Goal: Task Accomplishment & Management: Use online tool/utility

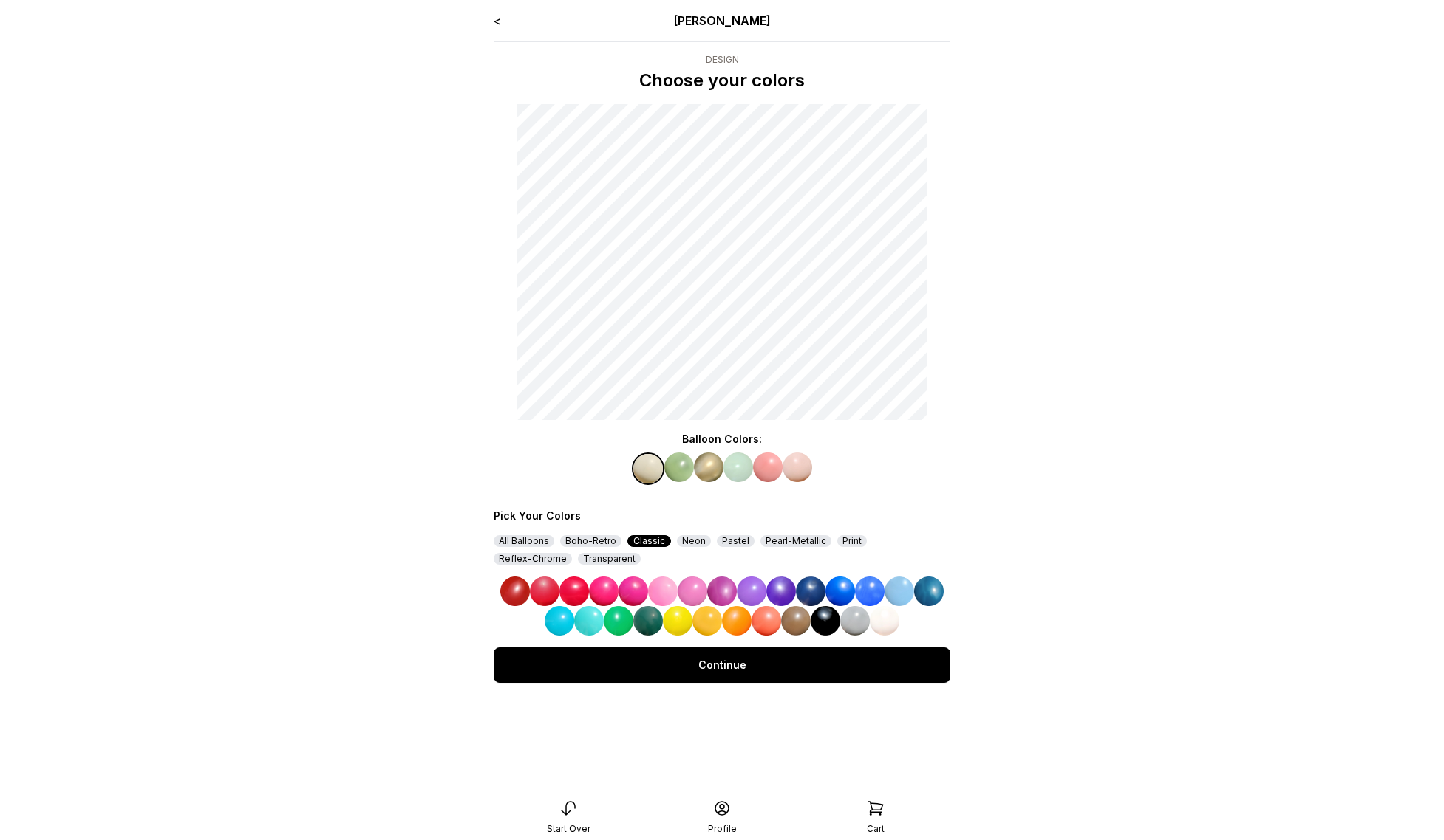
click at [497, 22] on link "<" at bounding box center [498, 21] width 8 height 15
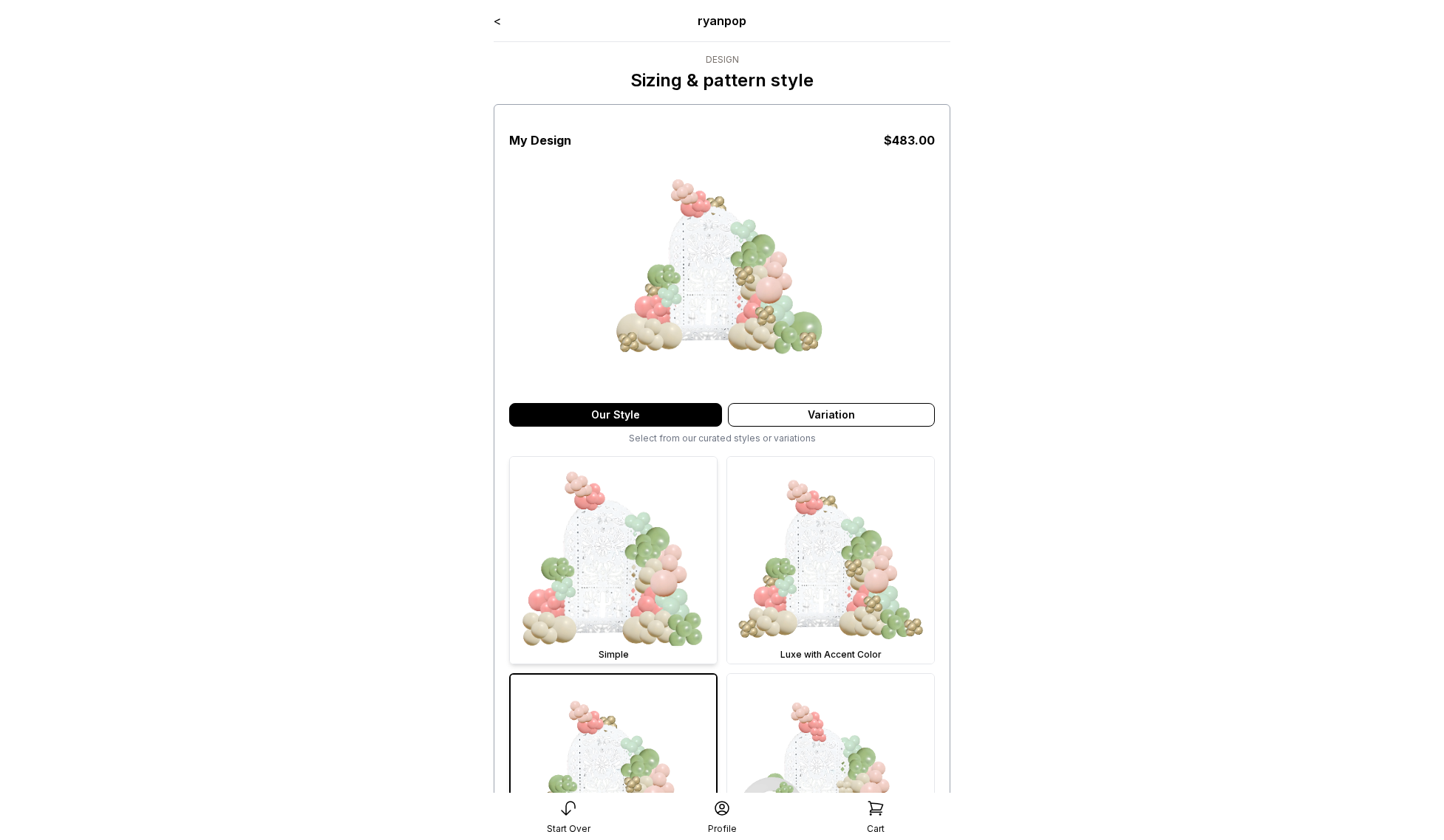
click at [639, 519] on img at bounding box center [612, 560] width 206 height 206
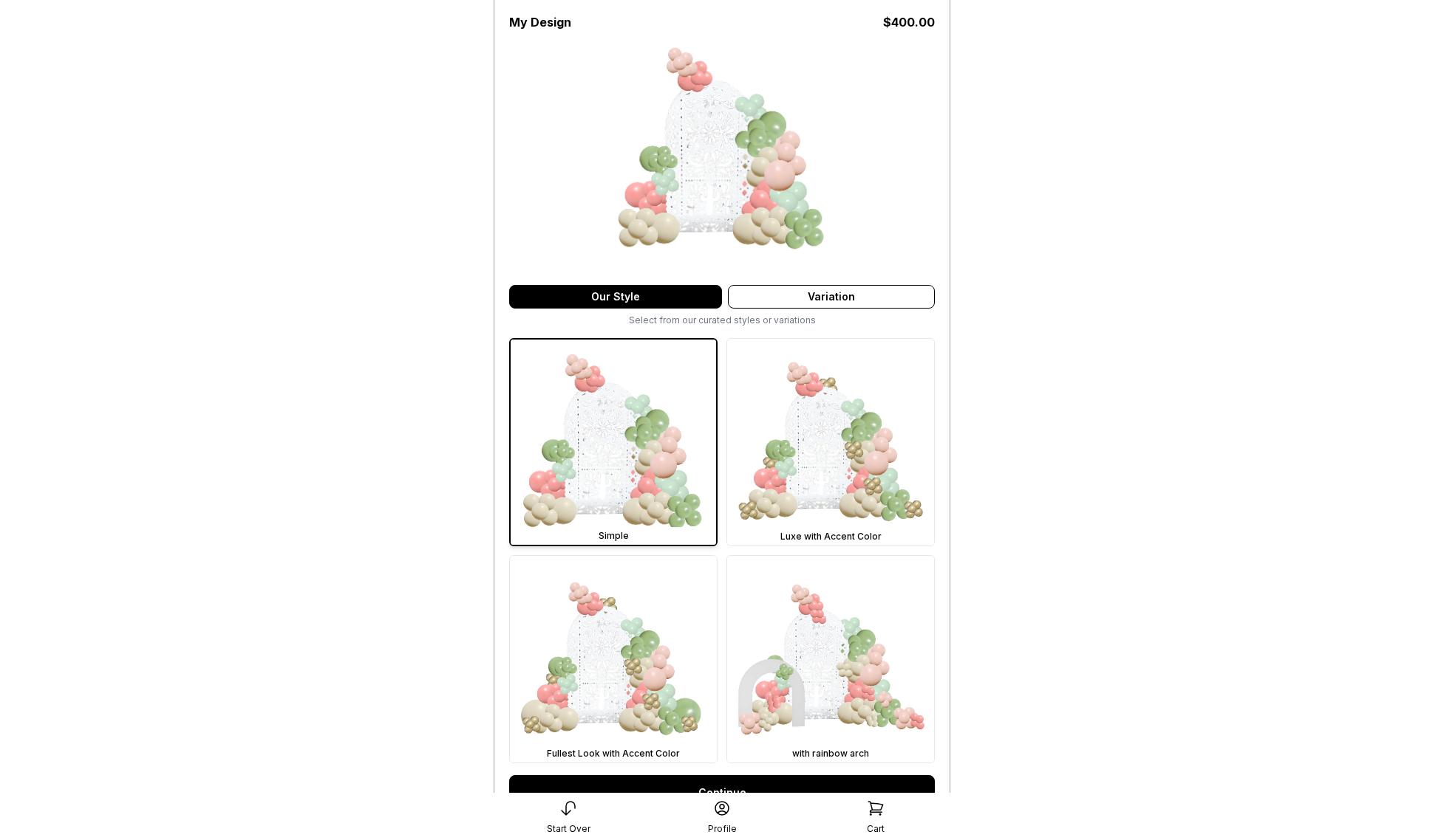
scroll to position [279, 0]
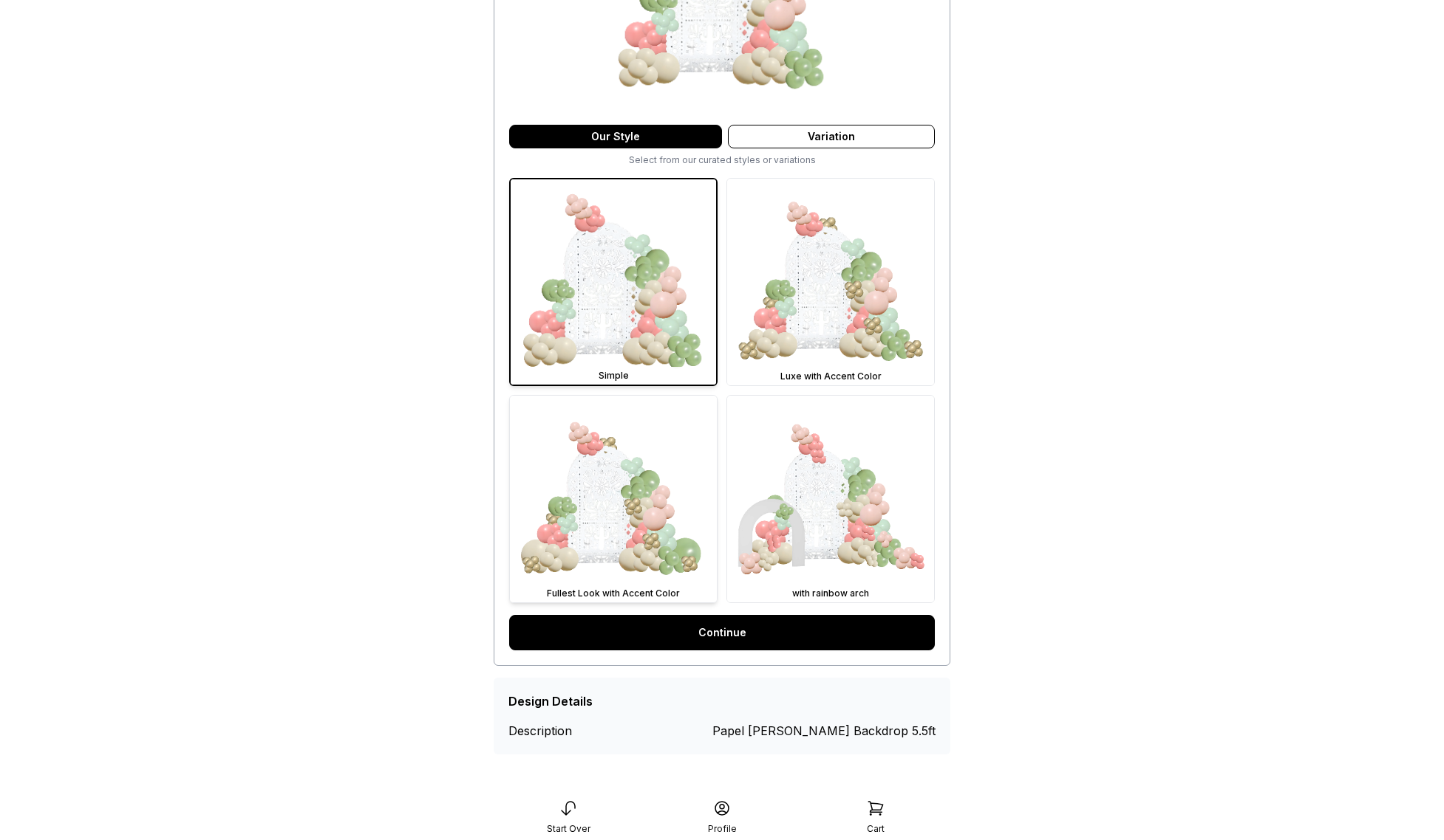
drag, startPoint x: 693, startPoint y: 634, endPoint x: 576, endPoint y: 599, distance: 122.1
click at [693, 634] on link "Continue" at bounding box center [721, 633] width 426 height 35
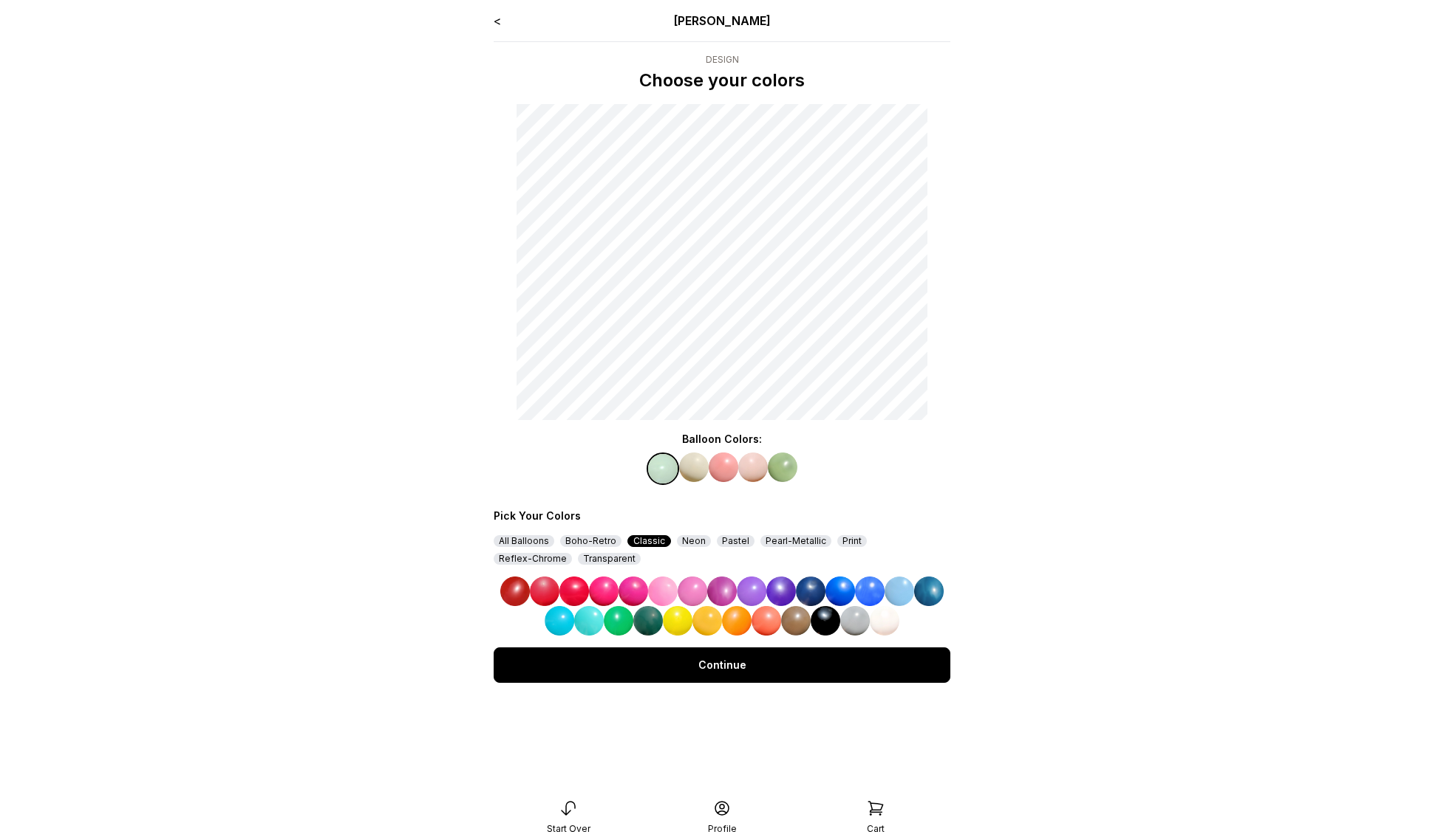
click at [701, 469] on img at bounding box center [694, 467] width 29 height 29
click at [765, 598] on img at bounding box center [928, 592] width 29 height 29
click at [656, 473] on img at bounding box center [661, 467] width 29 height 29
click at [765, 596] on img at bounding box center [928, 592] width 29 height 29
click at [714, 473] on img at bounding box center [723, 467] width 29 height 29
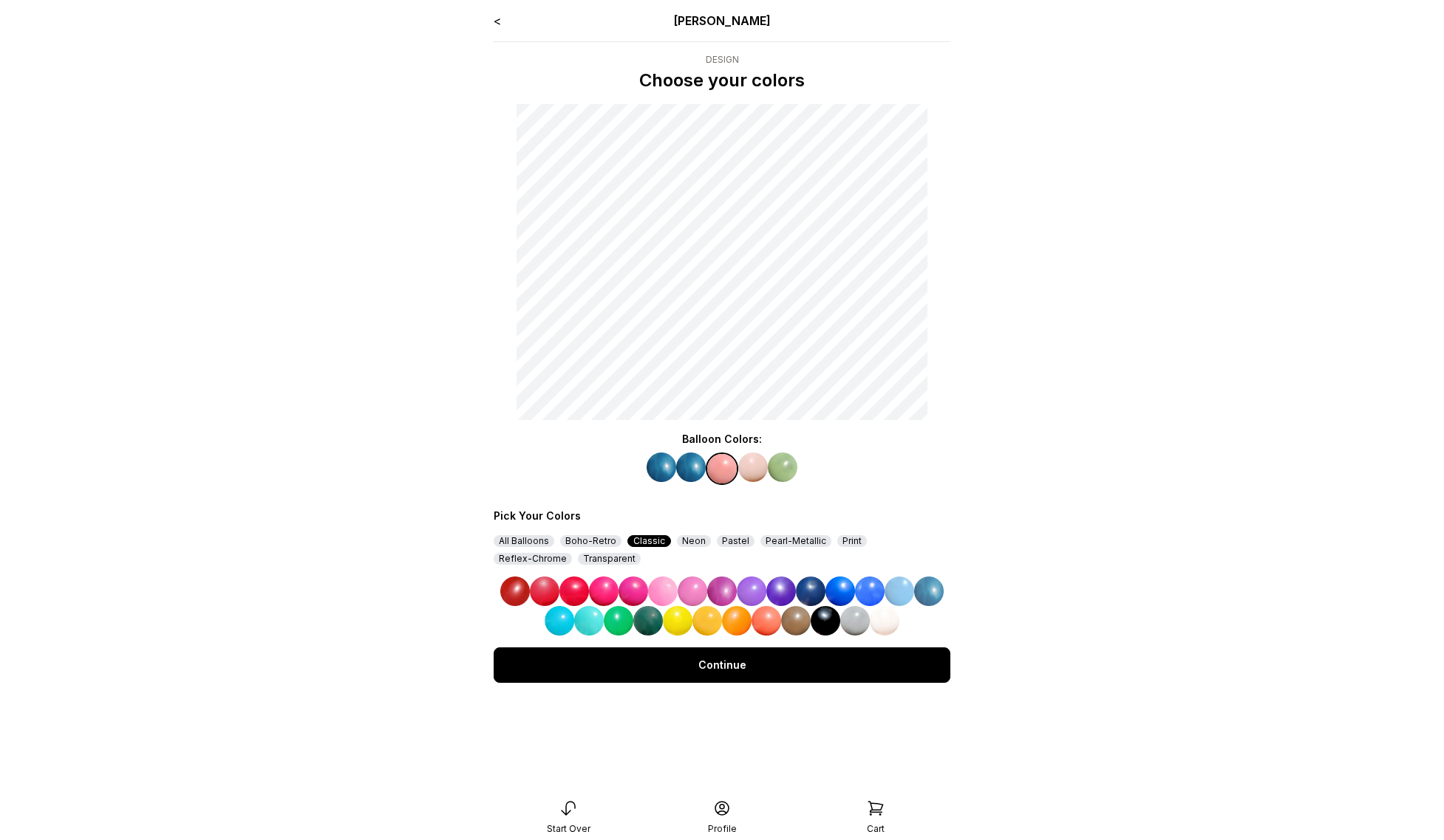
click at [765, 580] on img at bounding box center [928, 592] width 29 height 29
drag, startPoint x: 756, startPoint y: 467, endPoint x: 790, endPoint y: 486, distance: 38.9
click at [756, 467] on img at bounding box center [753, 467] width 29 height 29
click at [765, 589] on img at bounding box center [928, 592] width 29 height 29
click at [765, 472] on img at bounding box center [783, 467] width 29 height 29
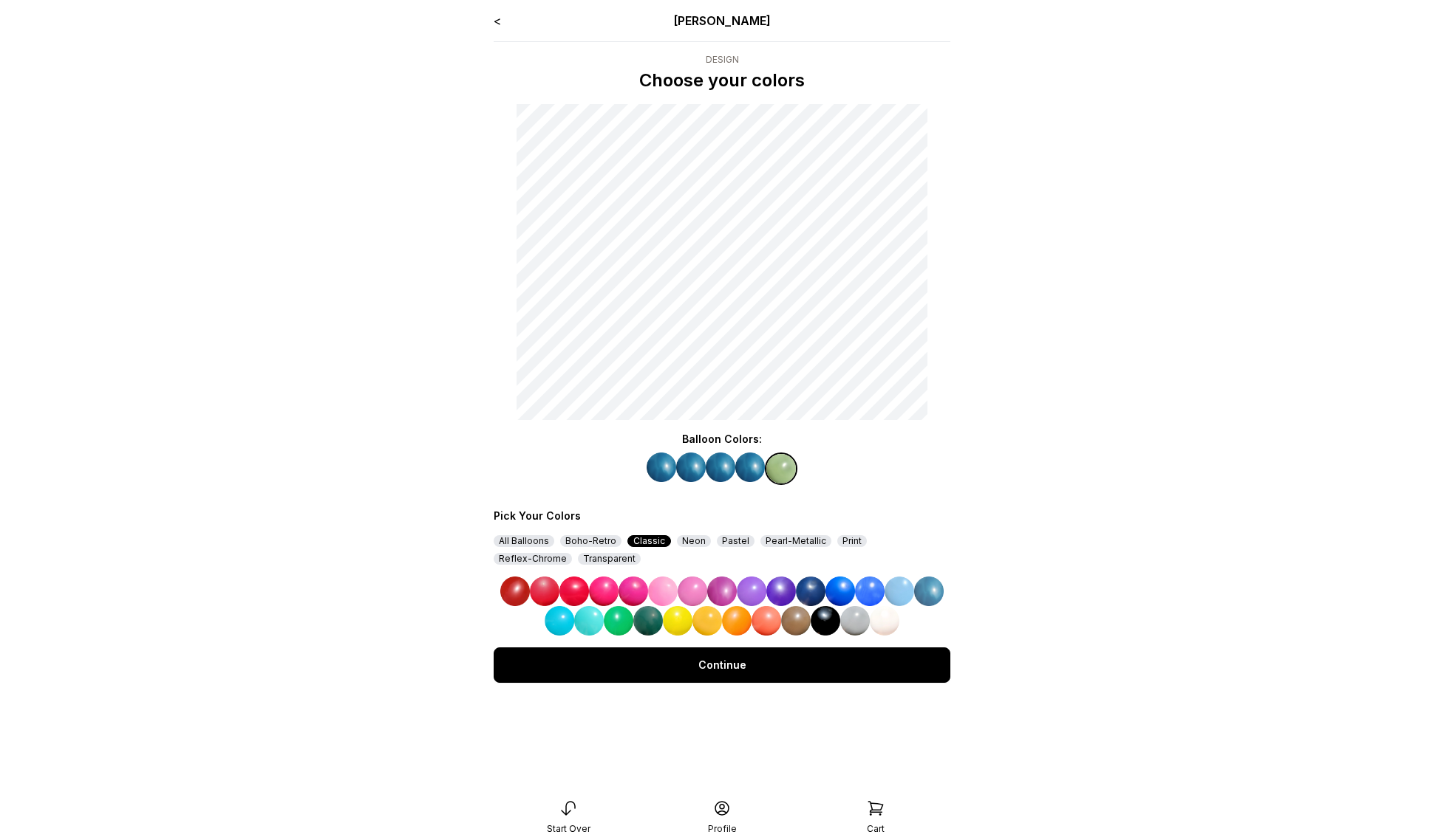
click at [765, 588] on img at bounding box center [928, 592] width 29 height 29
click at [765, 665] on div "Continue" at bounding box center [722, 665] width 457 height 35
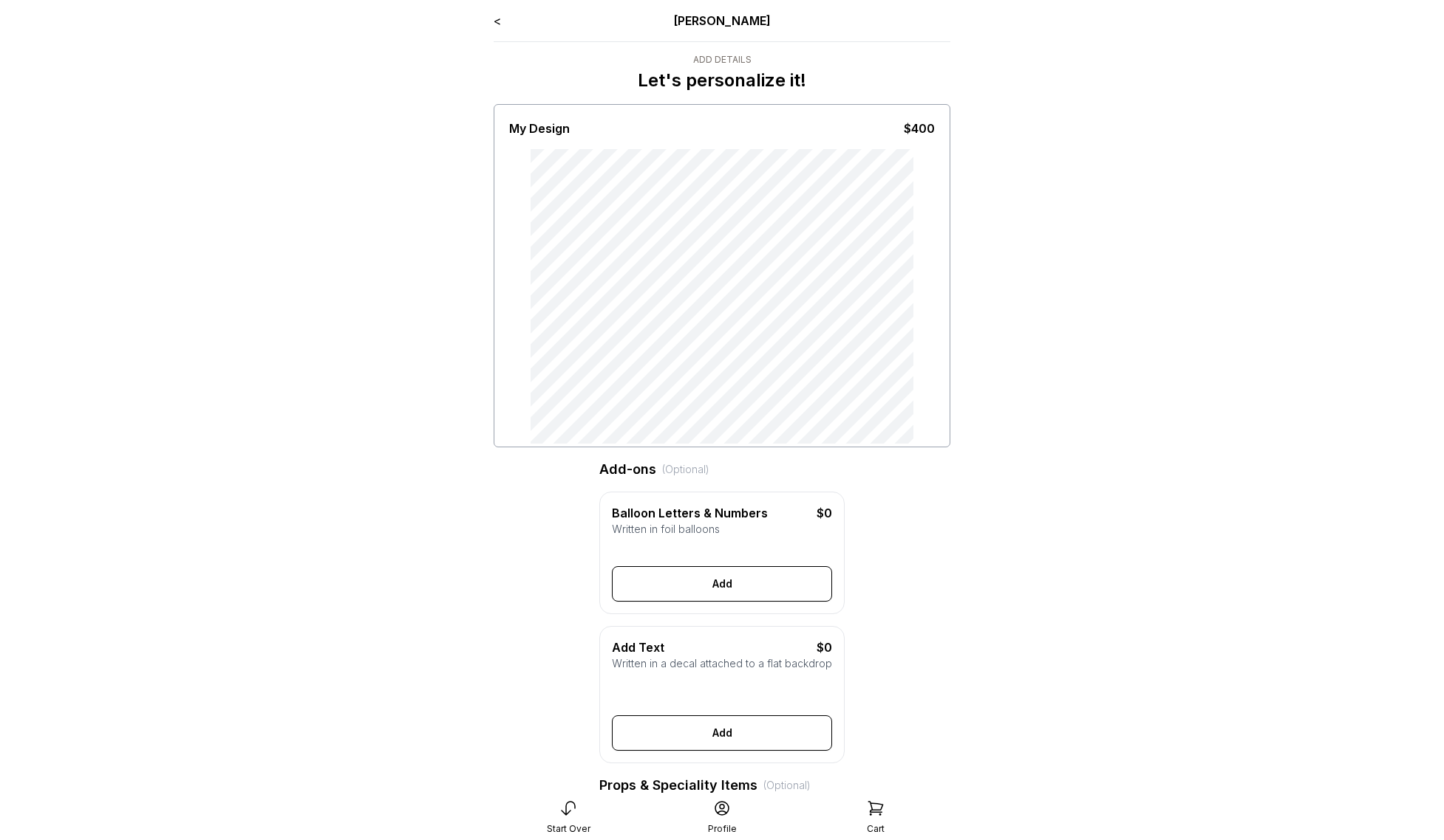
click at [497, 20] on link "<" at bounding box center [498, 21] width 8 height 15
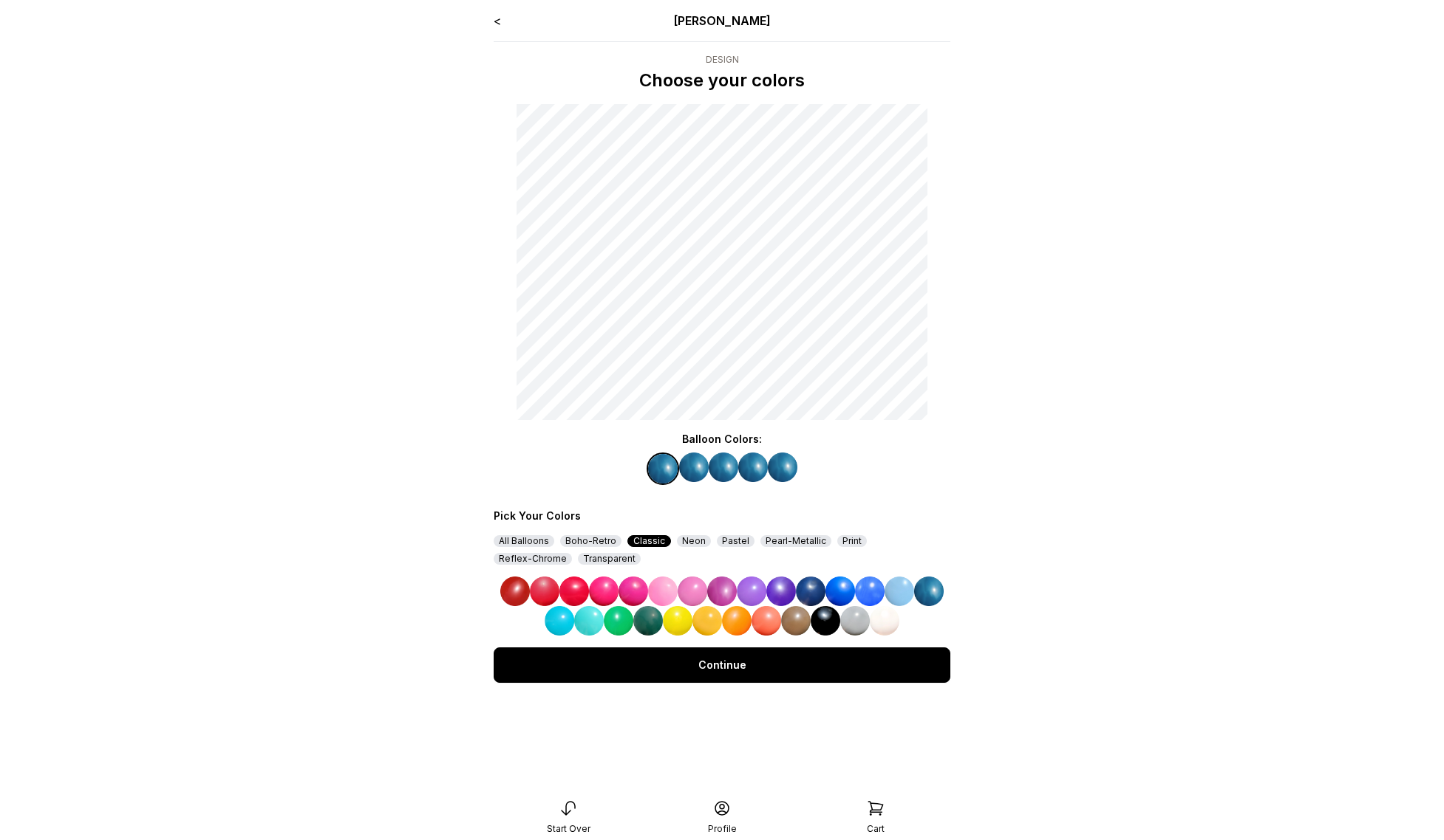
click at [790, 468] on img at bounding box center [783, 467] width 29 height 29
click at [871, 587] on img at bounding box center [870, 592] width 29 height 29
click at [662, 464] on img at bounding box center [661, 467] width 29 height 29
click at [585, 616] on img at bounding box center [589, 621] width 29 height 29
click at [687, 476] on img at bounding box center [694, 467] width 29 height 29
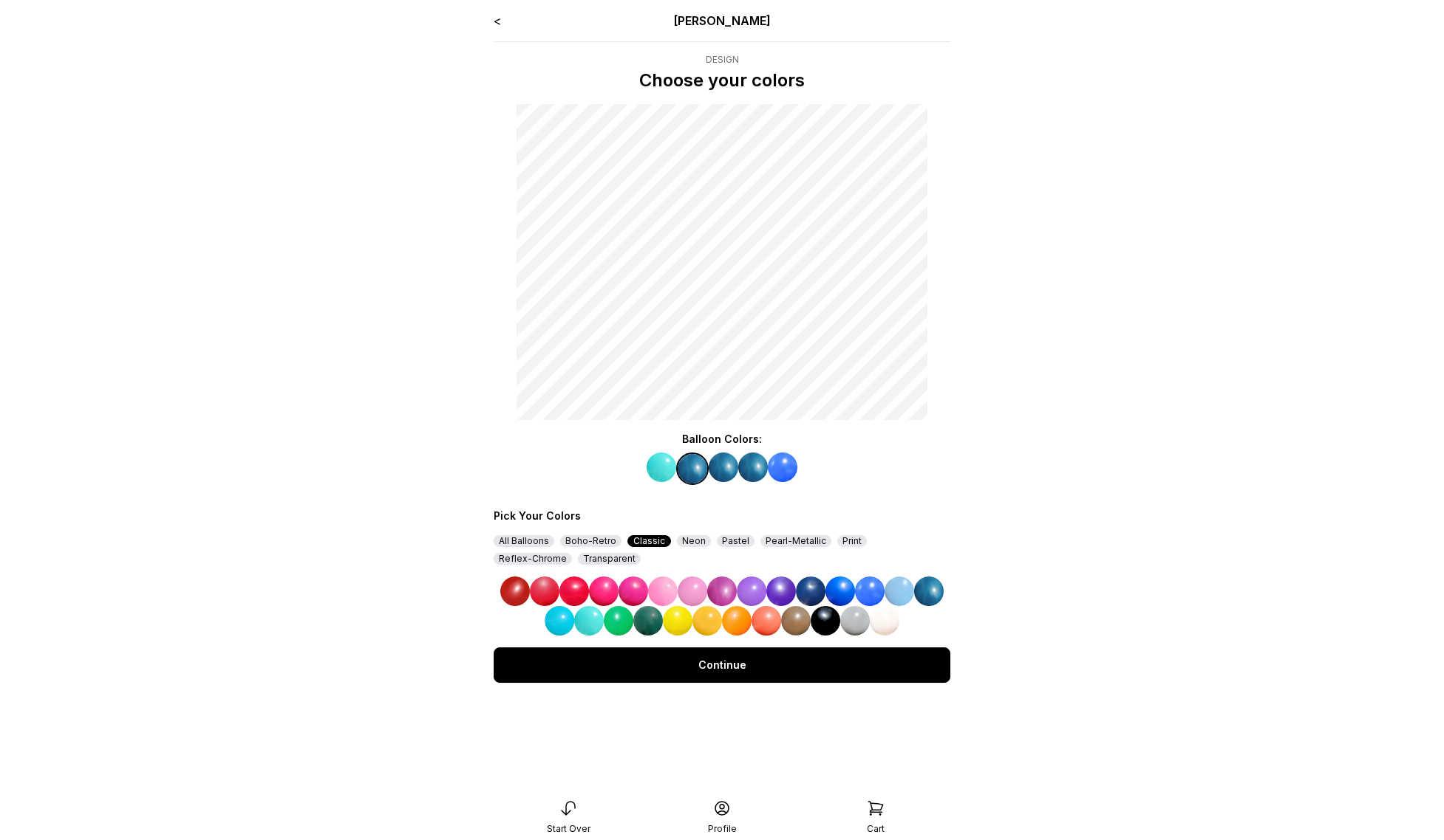
click at [695, 595] on img at bounding box center [693, 592] width 29 height 29
click at [733, 458] on img at bounding box center [723, 467] width 29 height 29
click at [767, 588] on img at bounding box center [781, 592] width 29 height 29
click at [756, 463] on img at bounding box center [753, 467] width 29 height 29
click at [813, 588] on img at bounding box center [810, 592] width 29 height 29
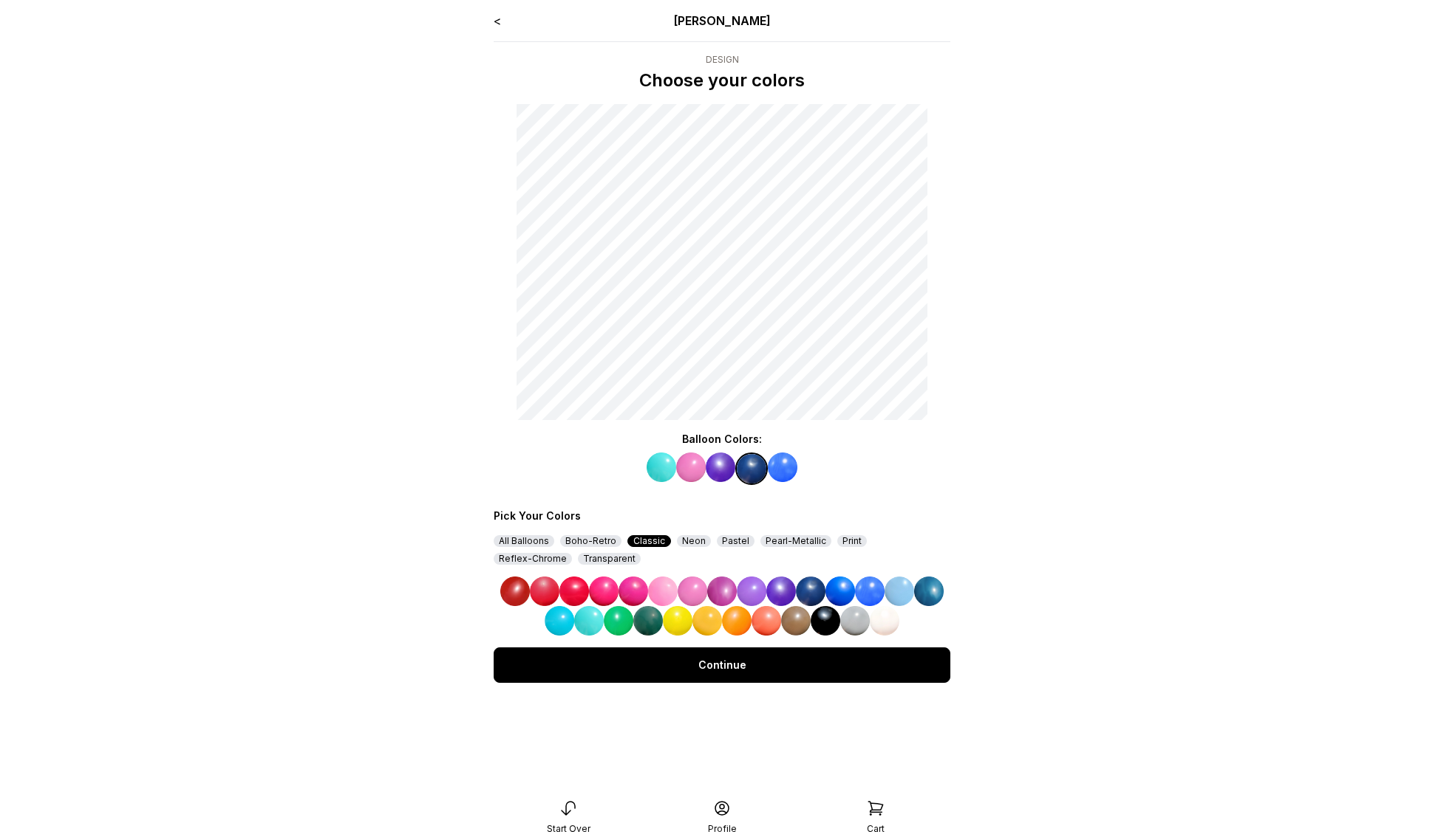
click at [400, 356] on main "< [PERSON_NAME] Design Choose your colors Balloon Colors: Pick Your Colors All …" at bounding box center [722, 420] width 1444 height 840
click at [658, 469] on img at bounding box center [661, 467] width 29 height 29
click at [522, 543] on div "All Balloons" at bounding box center [524, 542] width 61 height 12
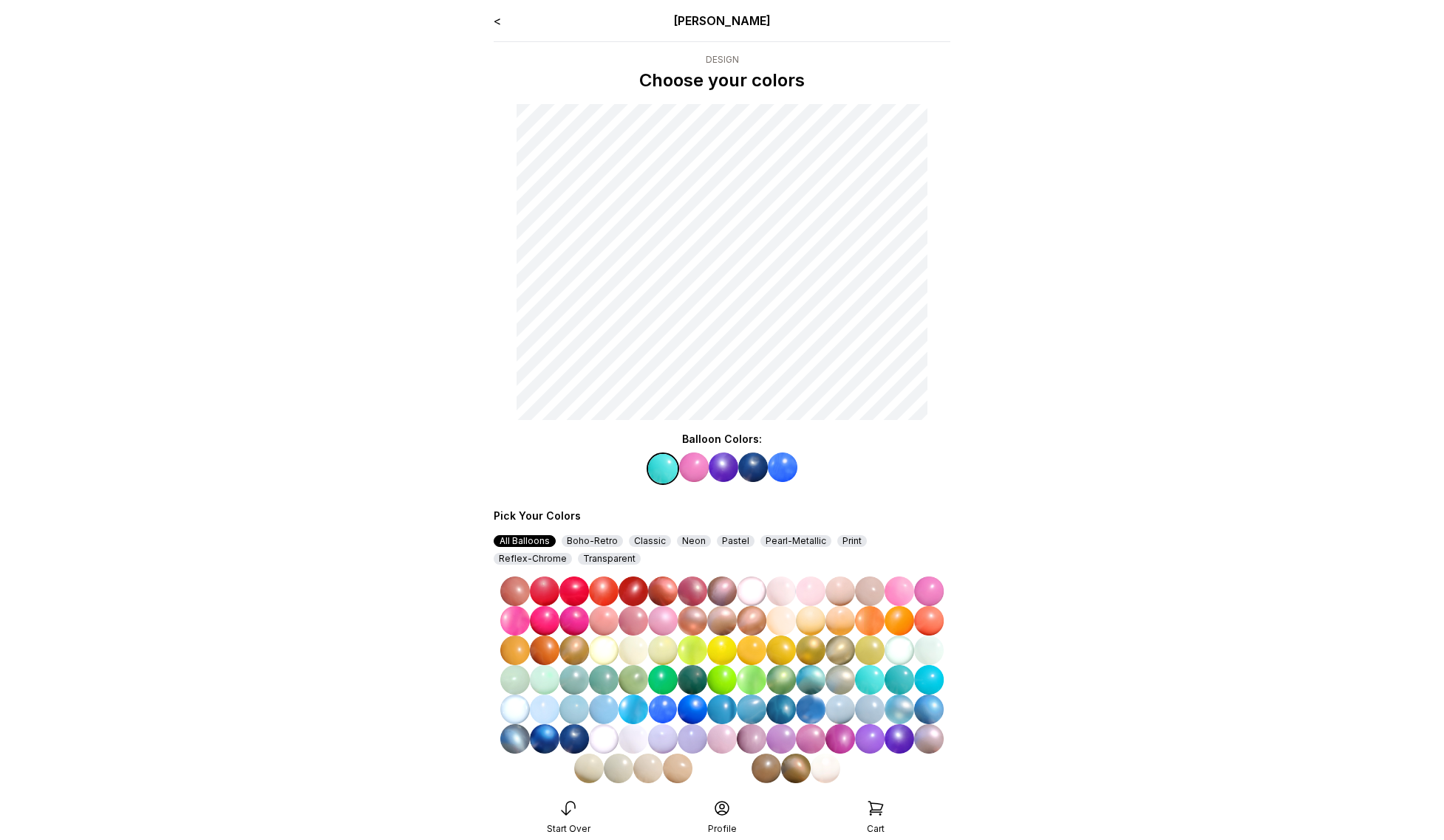
click at [543, 685] on img at bounding box center [545, 680] width 29 height 29
click at [687, 477] on img at bounding box center [694, 467] width 29 height 29
click at [834, 599] on img at bounding box center [840, 592] width 29 height 29
click at [721, 468] on img at bounding box center [723, 467] width 29 height 29
click at [607, 620] on img at bounding box center [604, 621] width 29 height 29
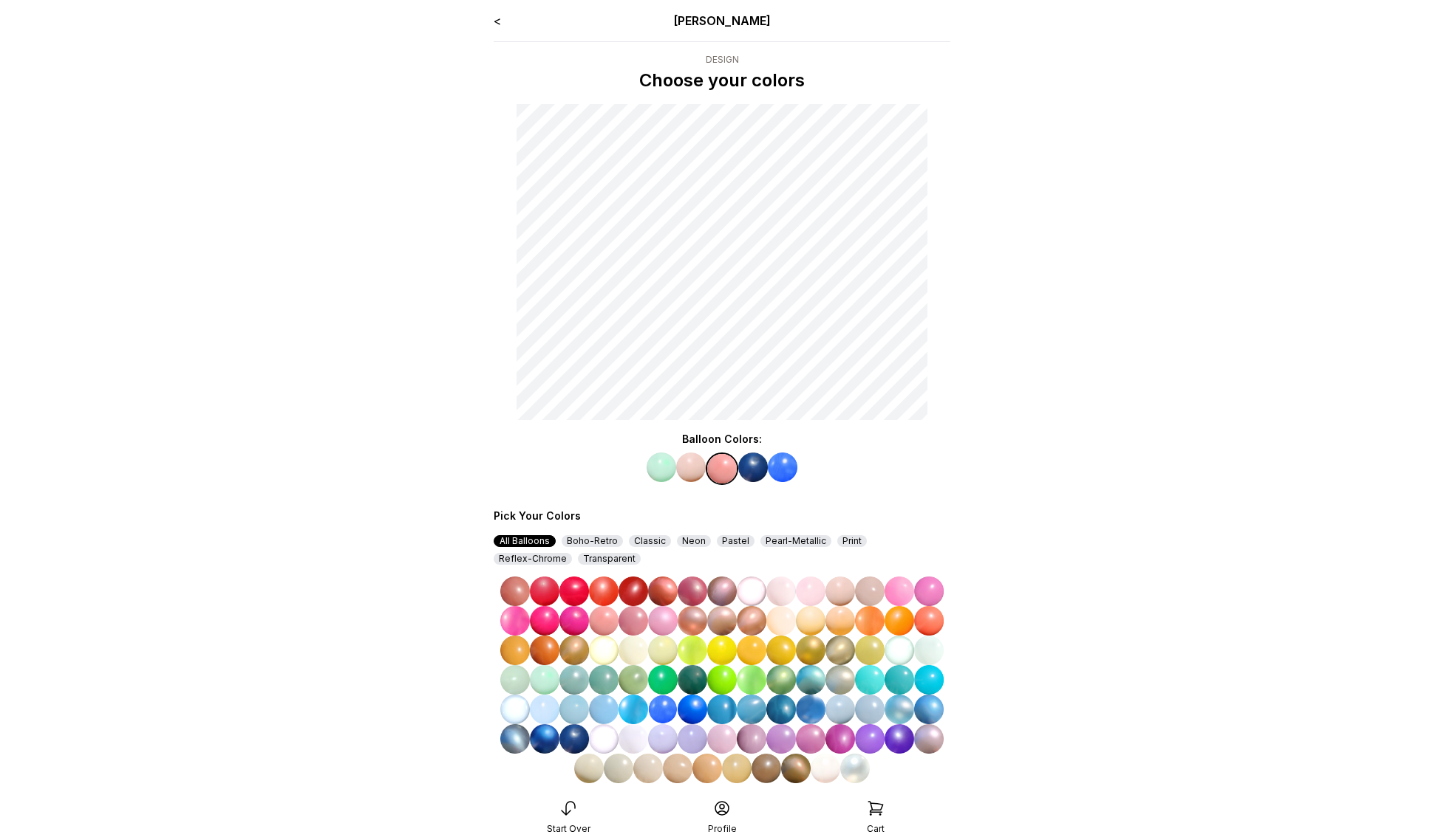
click at [749, 465] on img at bounding box center [753, 467] width 29 height 29
click at [837, 587] on img at bounding box center [840, 592] width 29 height 29
click at [696, 470] on img at bounding box center [691, 467] width 29 height 29
click at [654, 777] on img at bounding box center [648, 769] width 29 height 29
click at [604, 777] on img at bounding box center [618, 769] width 29 height 29
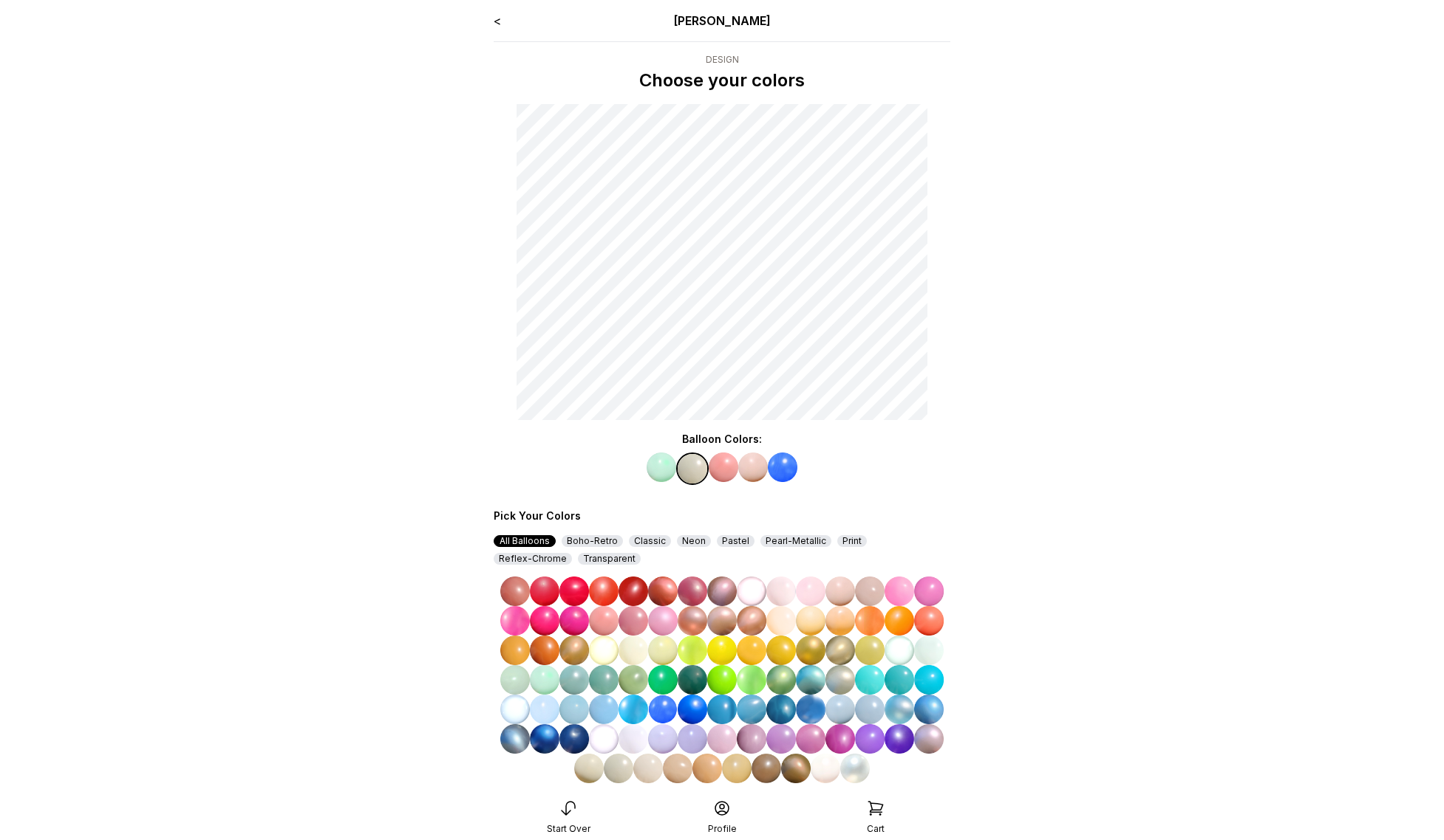
click at [649, 774] on img at bounding box center [648, 769] width 29 height 29
click at [789, 460] on img at bounding box center [783, 467] width 29 height 29
click at [629, 681] on img at bounding box center [633, 680] width 29 height 29
